Goal: Find specific page/section: Find specific page/section

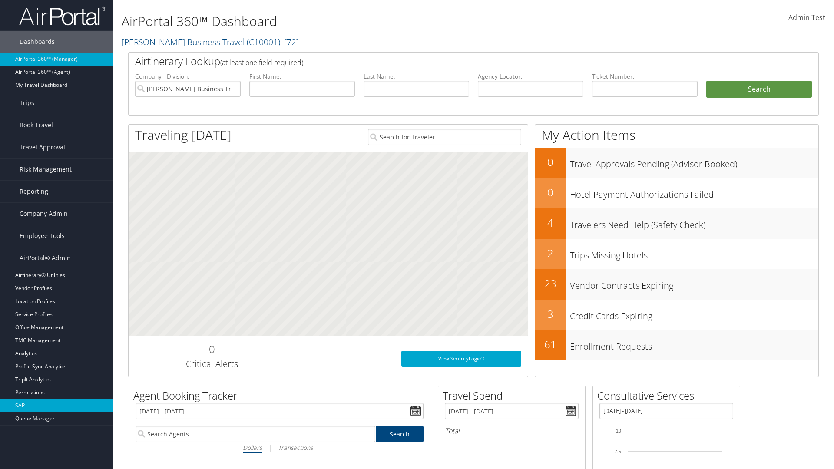
click at [56, 406] on link "SAP" at bounding box center [56, 405] width 113 height 13
